Goal: Task Accomplishment & Management: Use online tool/utility

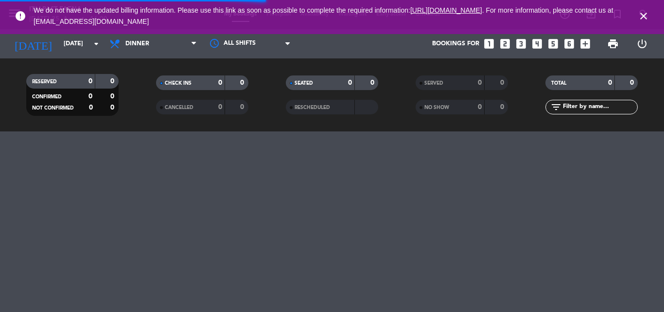
click at [642, 17] on icon "close" at bounding box center [644, 16] width 12 height 12
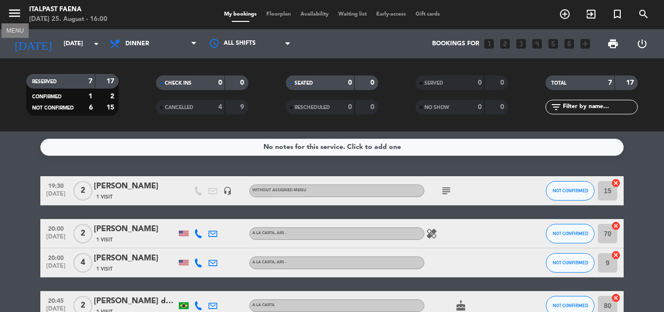
click at [12, 11] on icon "menu" at bounding box center [14, 13] width 15 height 15
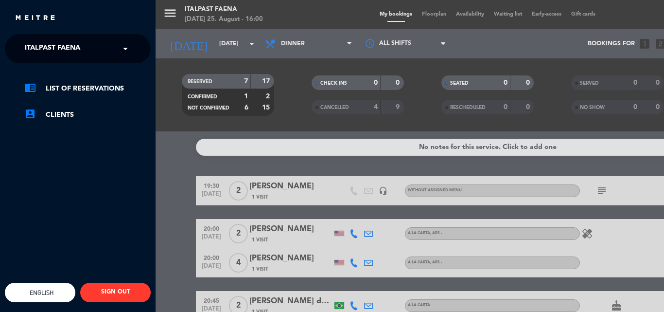
click at [58, 48] on span "Italpast Faena" at bounding box center [52, 48] width 55 height 20
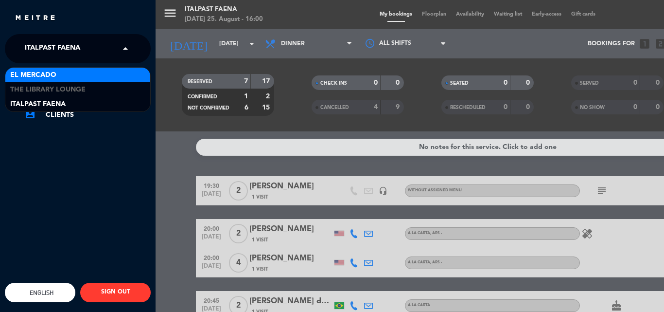
click at [59, 73] on div "El Mercado" at bounding box center [77, 75] width 145 height 15
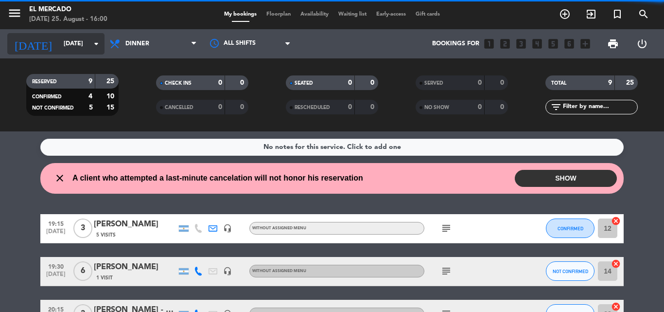
click at [73, 45] on input "[DATE]" at bounding box center [100, 43] width 82 height 17
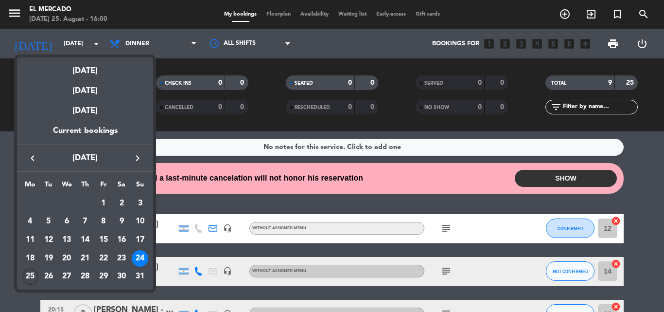
click at [30, 273] on div "25" at bounding box center [30, 276] width 17 height 17
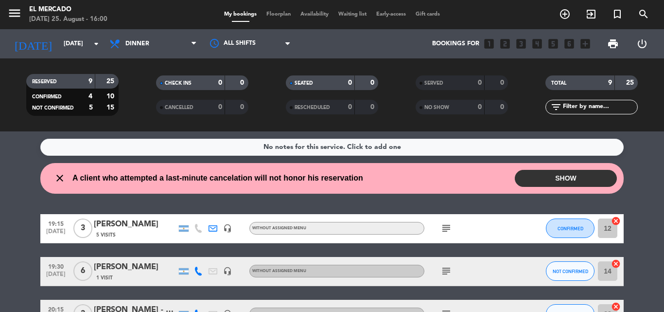
type input "[DATE]"
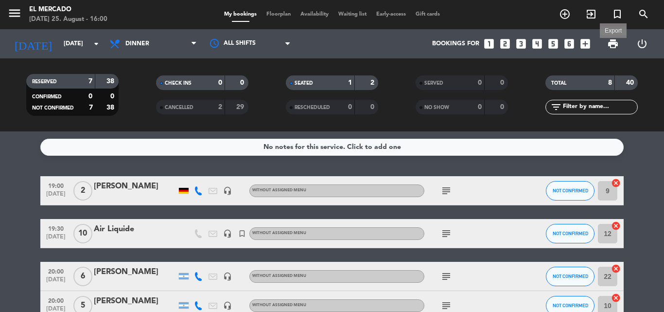
click at [612, 38] on span "print" at bounding box center [613, 44] width 12 height 12
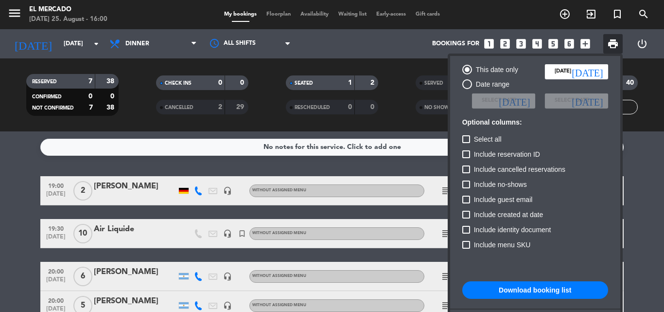
scroll to position [59, 0]
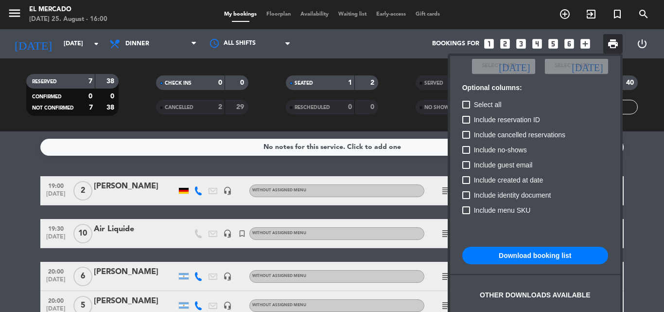
click at [564, 266] on div "This date only [DATE] [DATE] Date range Select date [DATE] Select date [DATE] O…" at bounding box center [536, 183] width 156 height 316
click at [564, 258] on button "Download booking list" at bounding box center [535, 256] width 146 height 18
